Goal: Find specific page/section: Find specific page/section

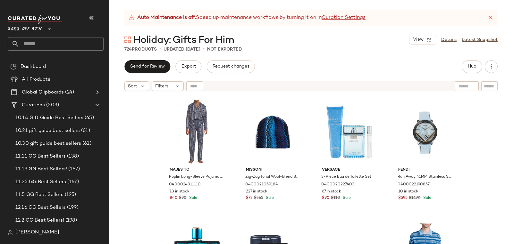
scroll to position [1699, 0]
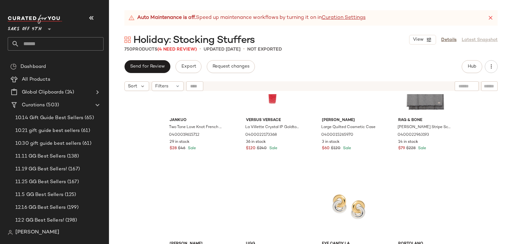
scroll to position [978, 0]
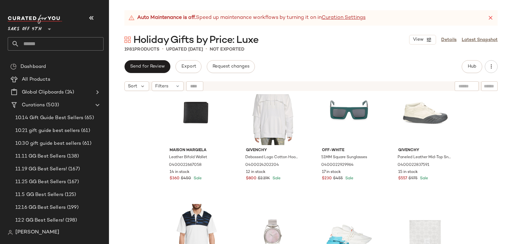
scroll to position [884, 0]
